Goal: Information Seeking & Learning: Learn about a topic

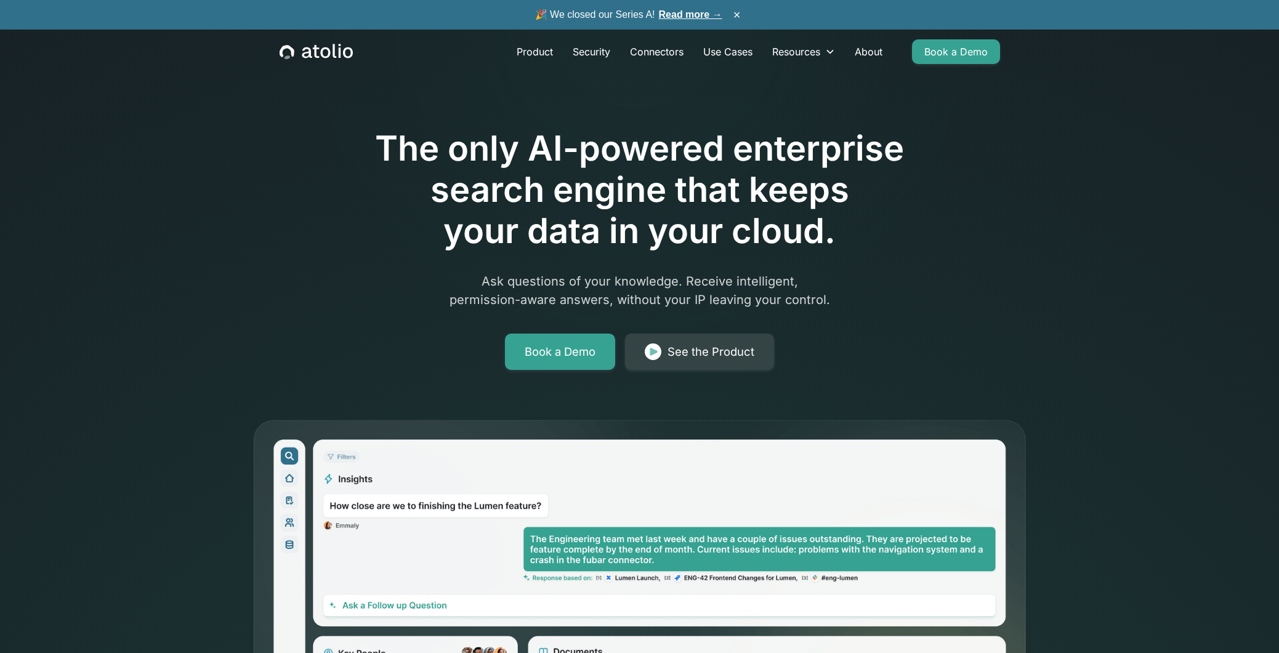
click at [1030, 321] on icon at bounding box center [1110, 602] width 338 height 897
click at [1042, 317] on icon at bounding box center [1110, 602] width 338 height 897
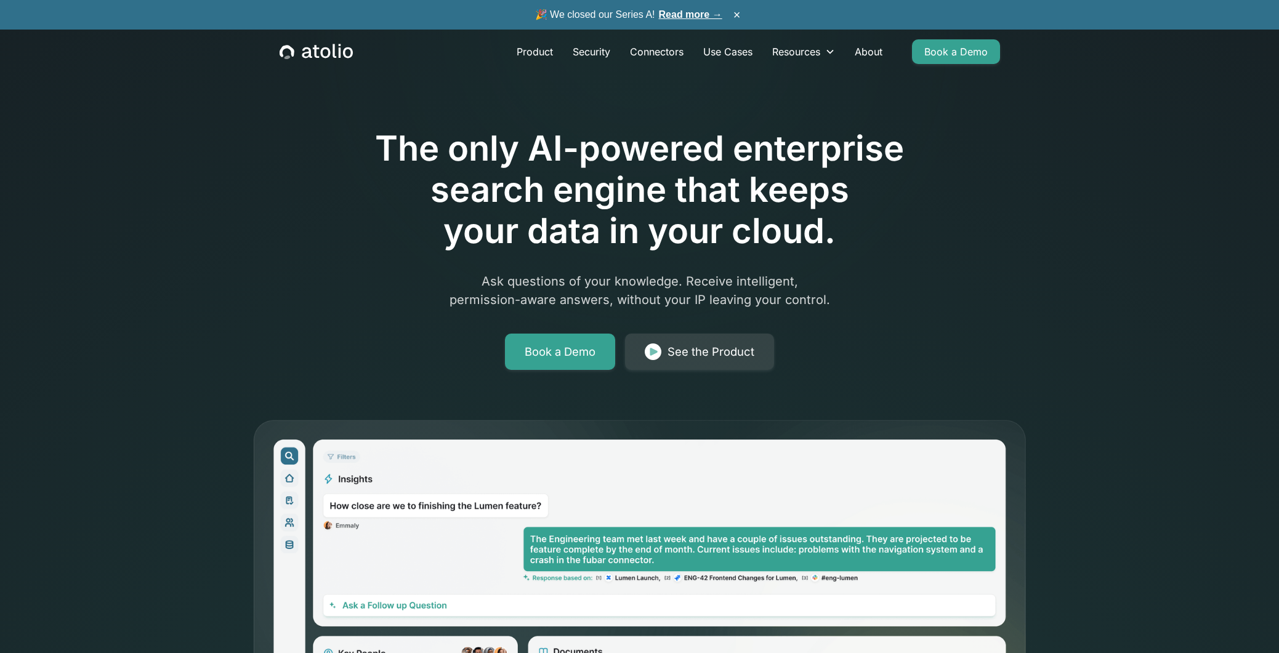
click at [1059, 312] on icon at bounding box center [1110, 602] width 338 height 897
click at [1063, 302] on icon at bounding box center [1110, 602] width 338 height 897
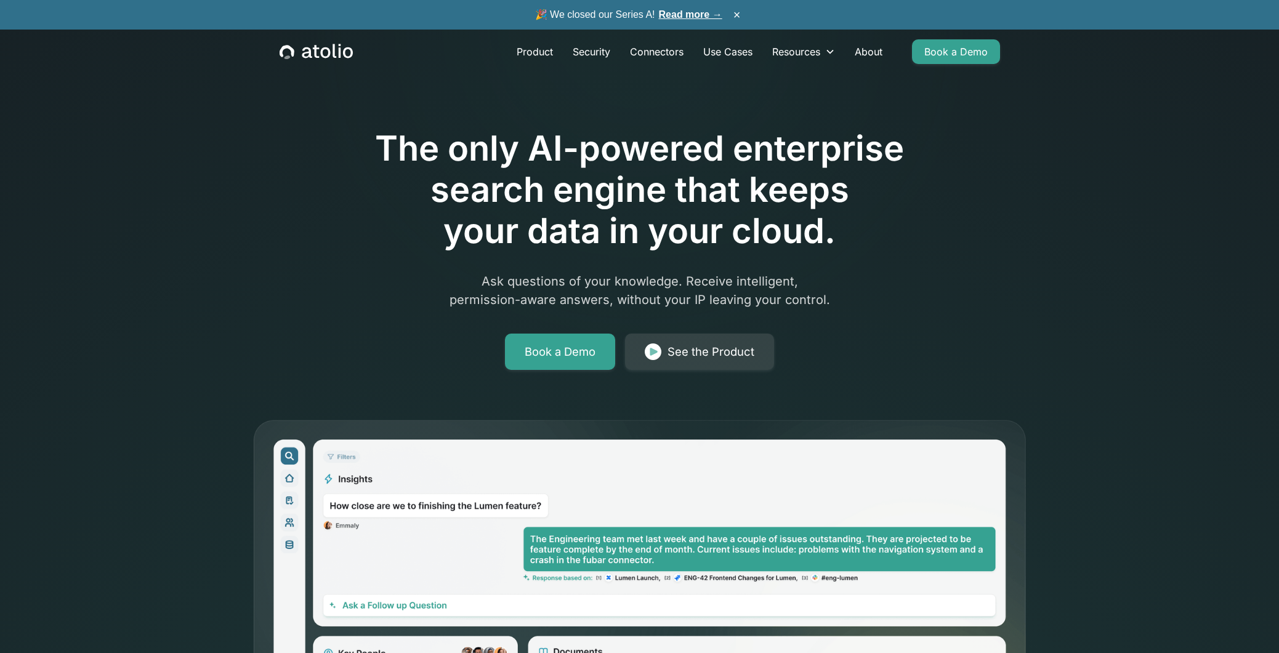
click at [1041, 296] on icon at bounding box center [1110, 602] width 338 height 897
click at [1014, 292] on icon at bounding box center [1110, 602] width 338 height 897
click at [1031, 295] on icon at bounding box center [1110, 602] width 338 height 897
click at [711, 219] on h1 "The only AI-powered enterprise search engine that keeps your data in your cloud." at bounding box center [639, 190] width 630 height 124
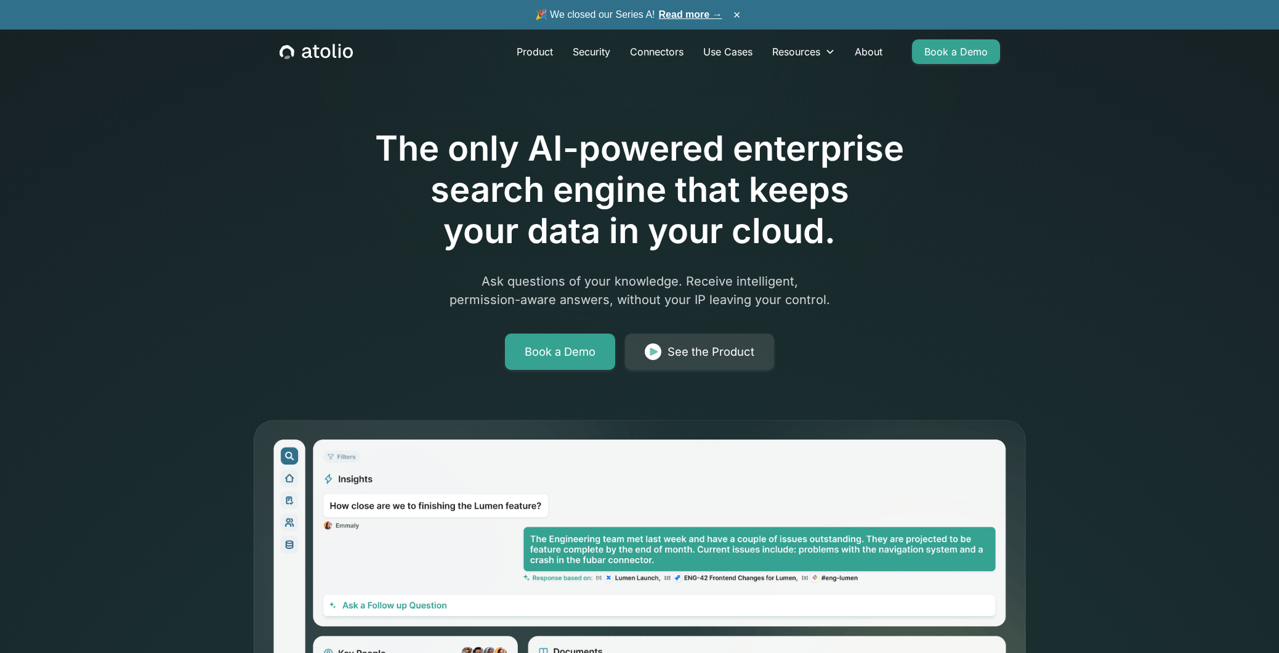
click at [711, 199] on h1 "The only AI-powered enterprise search engine that keeps your data in your cloud." at bounding box center [639, 190] width 630 height 124
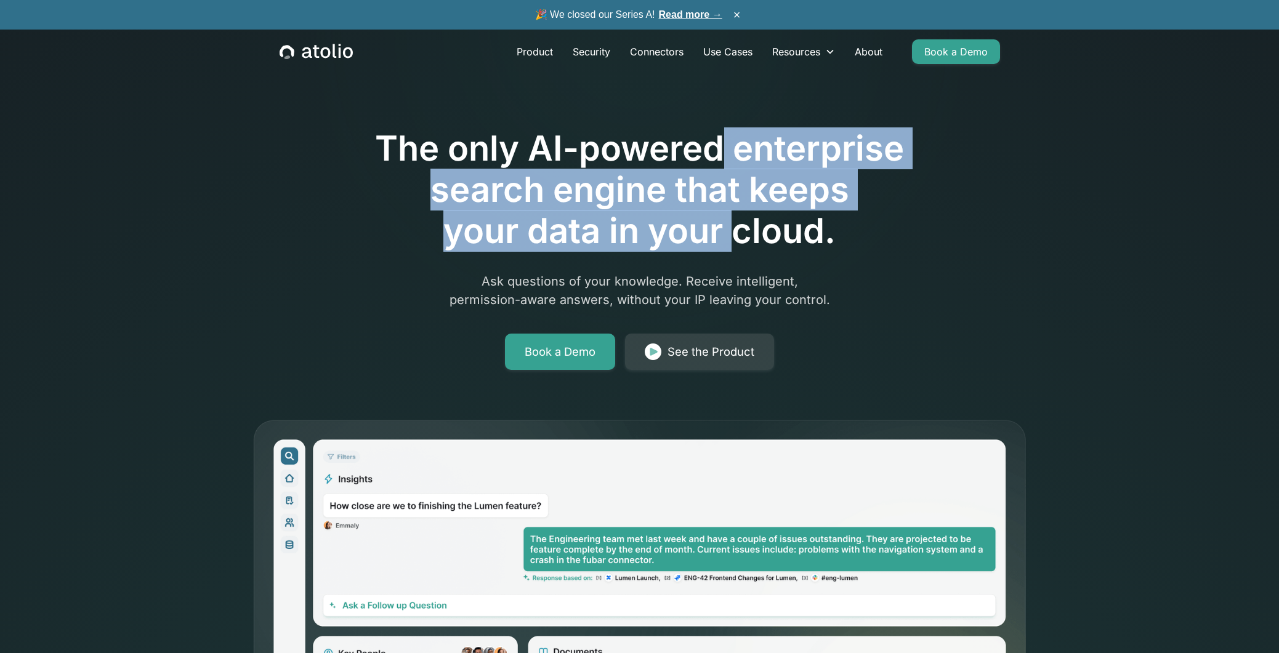
drag, startPoint x: 725, startPoint y: 155, endPoint x: 735, endPoint y: 233, distance: 79.3
click at [735, 233] on h1 "The only AI-powered enterprise search engine that keeps your data in your cloud." at bounding box center [639, 190] width 630 height 124
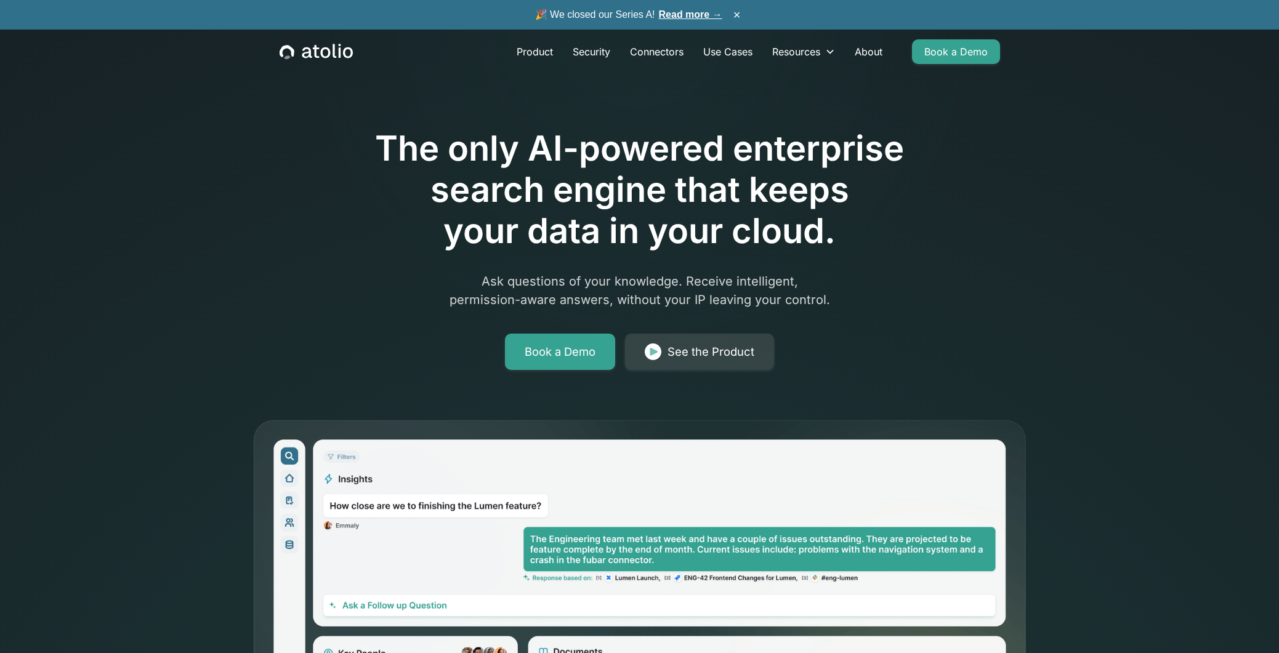
click at [757, 169] on h1 "The only AI-powered enterprise search engine that keeps your data in your cloud." at bounding box center [639, 190] width 630 height 124
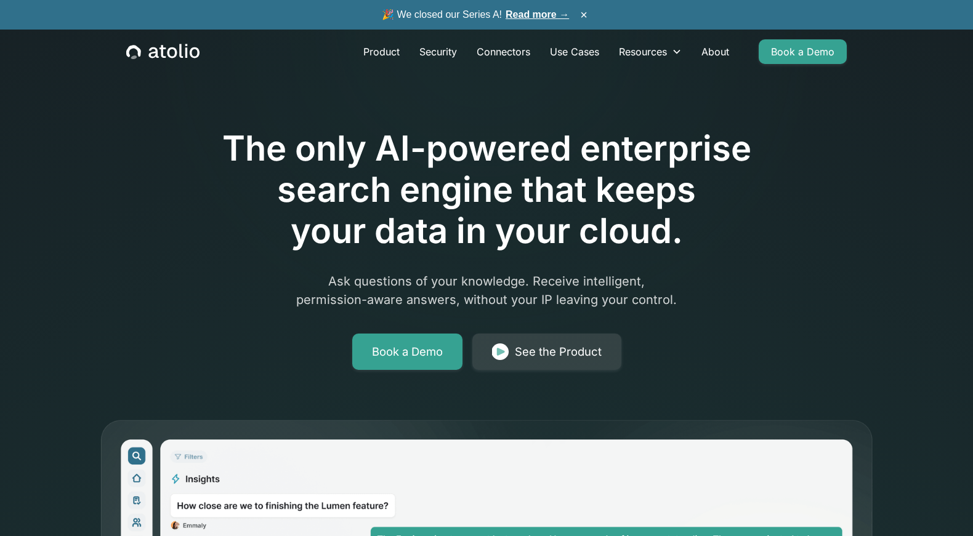
click at [408, 210] on h1 "The only AI-powered enterprise search engine that keeps your data in your cloud." at bounding box center [486, 190] width 630 height 124
click at [412, 208] on h1 "The only AI-powered enterprise search engine that keeps your data in your cloud." at bounding box center [486, 190] width 630 height 124
click at [431, 196] on h1 "The only AI-powered enterprise search engine that keeps your data in your cloud." at bounding box center [486, 190] width 630 height 124
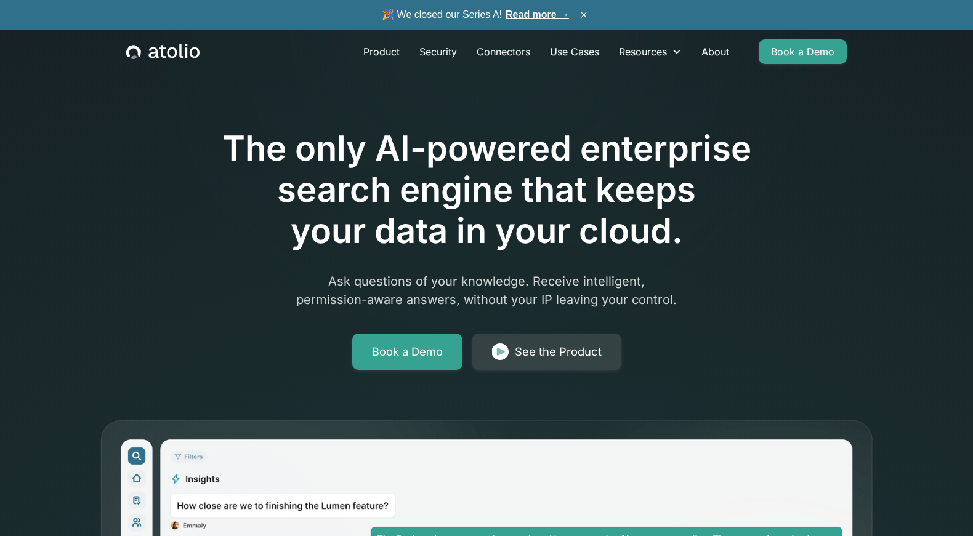
click at [511, 188] on h1 "The only AI-powered enterprise search engine that keeps your data in your cloud." at bounding box center [486, 190] width 630 height 124
click at [594, 292] on p "Ask questions of your knowledge. Receive intelligent, permission-aware answers,…" at bounding box center [486, 290] width 473 height 37
drag, startPoint x: 570, startPoint y: 296, endPoint x: 712, endPoint y: 302, distance: 143.0
click at [578, 297] on p "Ask questions of your knowledge. Receive intelligent, permission-aware answers,…" at bounding box center [486, 290] width 473 height 37
click at [724, 305] on div "The only AI-powered enterprise search engine that keeps your data in your cloud…" at bounding box center [486, 214] width 630 height 311
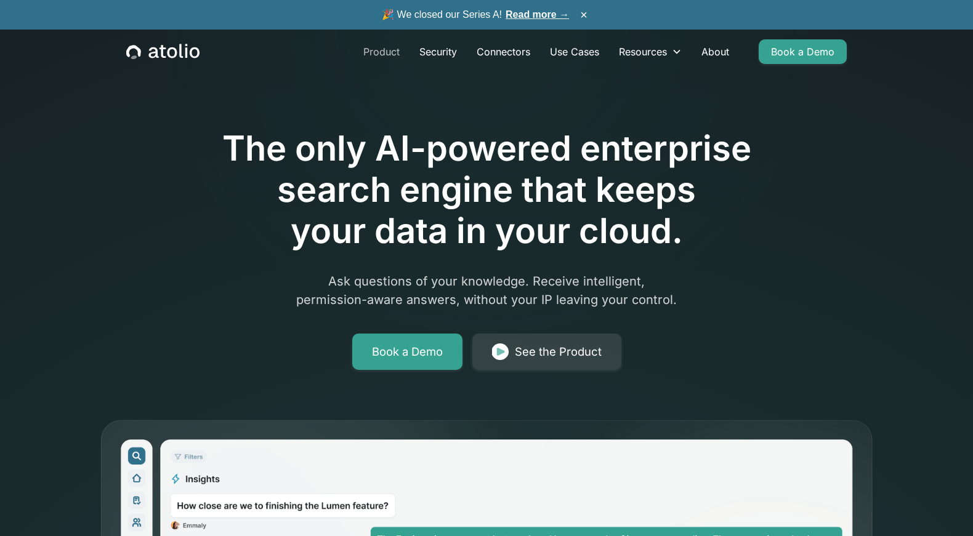
click at [389, 56] on link "Product" at bounding box center [381, 51] width 56 height 25
